Goal: Task Accomplishment & Management: Use online tool/utility

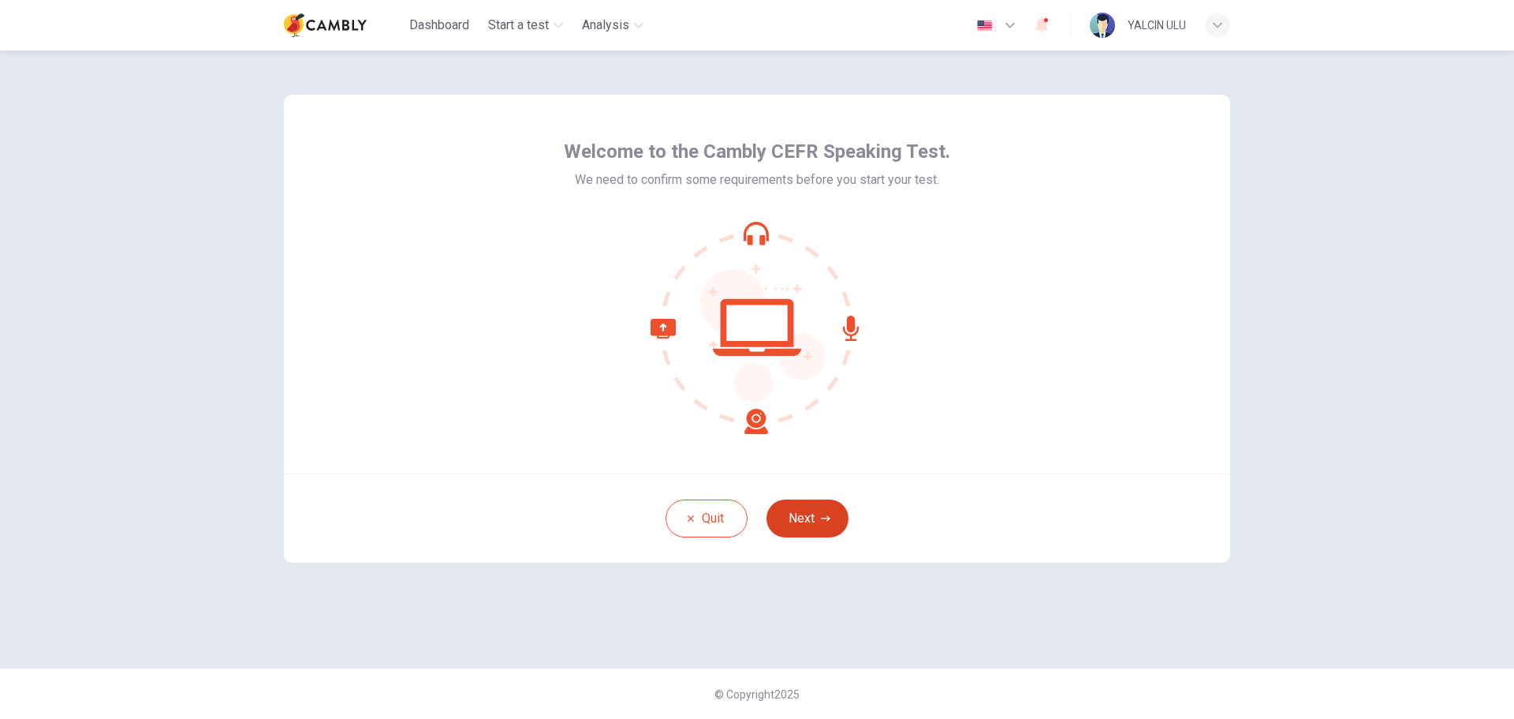
click at [810, 520] on button "Next" at bounding box center [808, 518] width 82 height 38
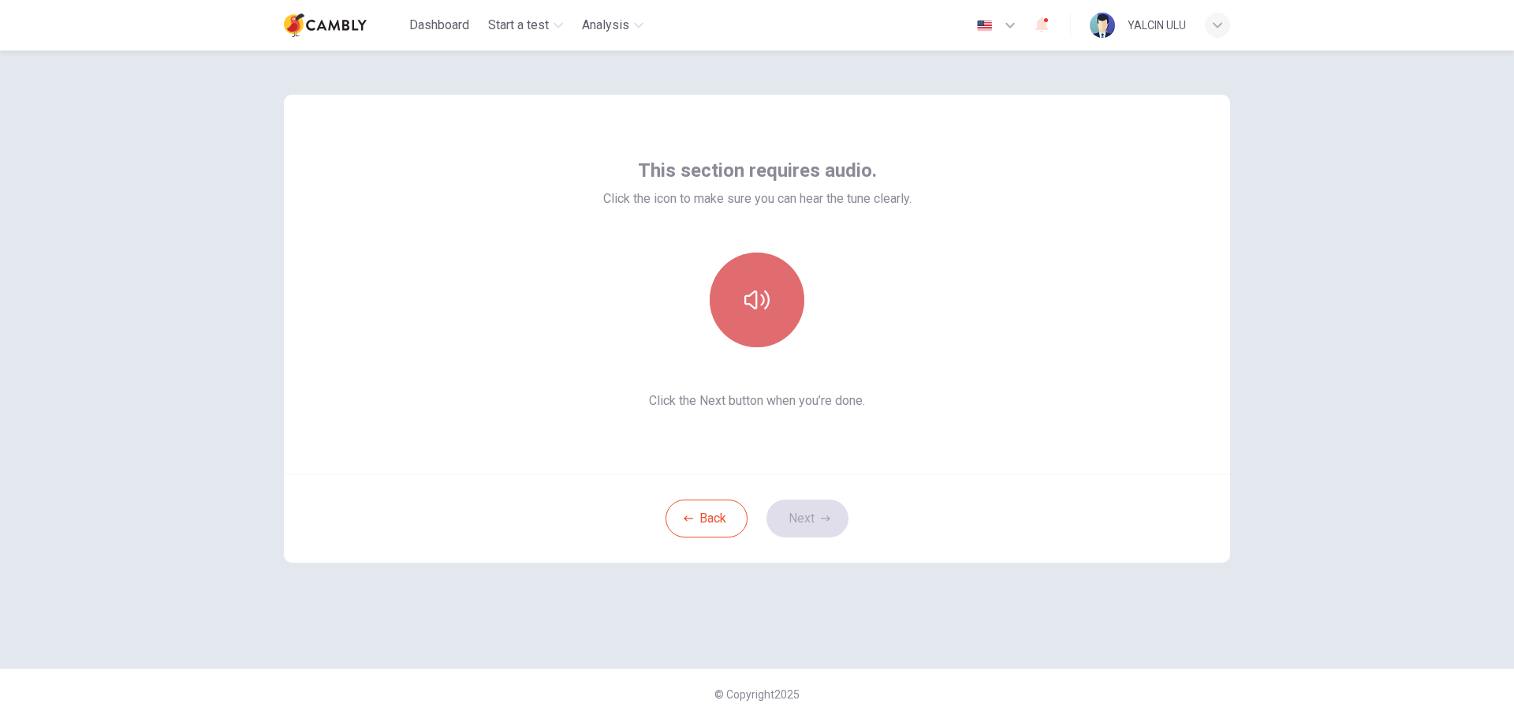
click at [753, 299] on icon "button" at bounding box center [757, 299] width 25 height 25
click at [816, 517] on button "Next" at bounding box center [808, 518] width 82 height 38
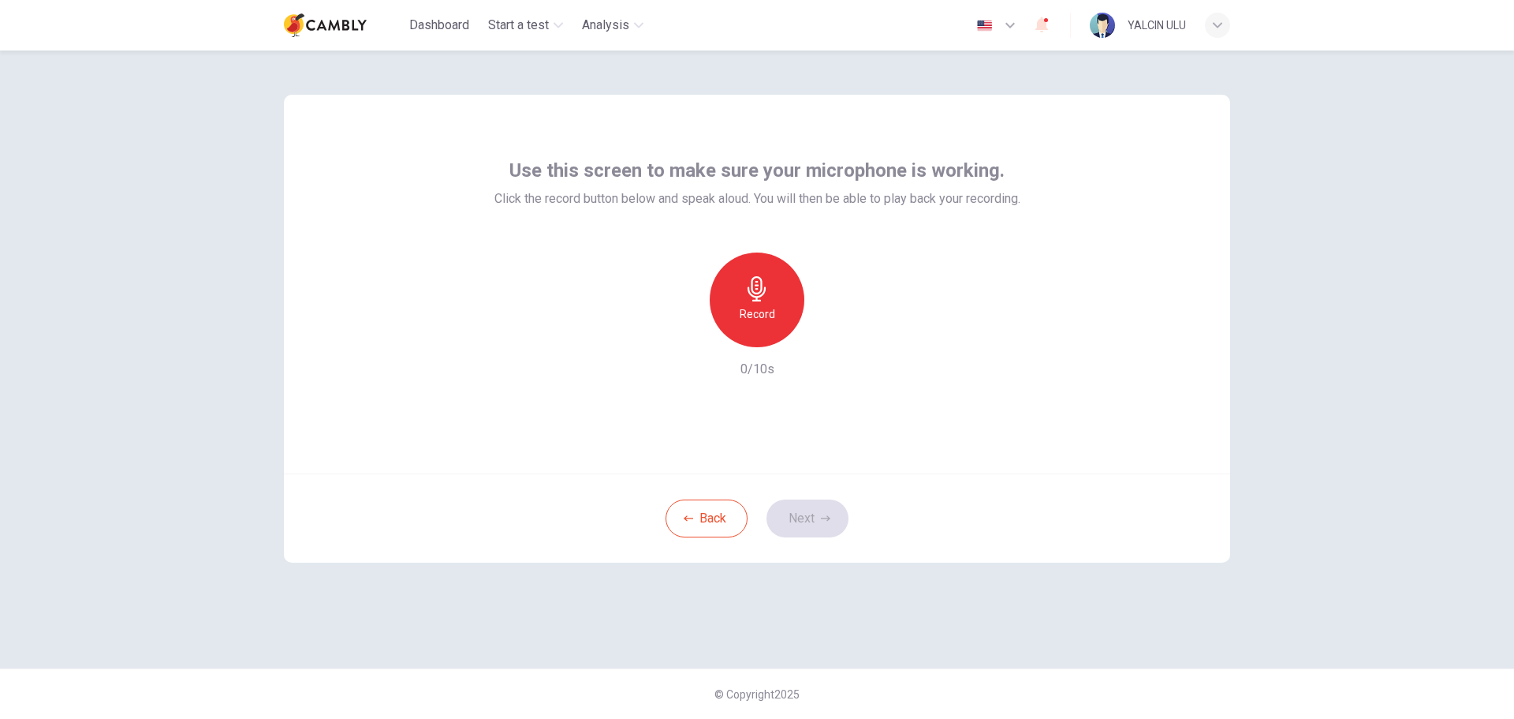
click at [760, 293] on icon "button" at bounding box center [757, 288] width 18 height 25
click at [808, 523] on button "Next" at bounding box center [808, 518] width 82 height 38
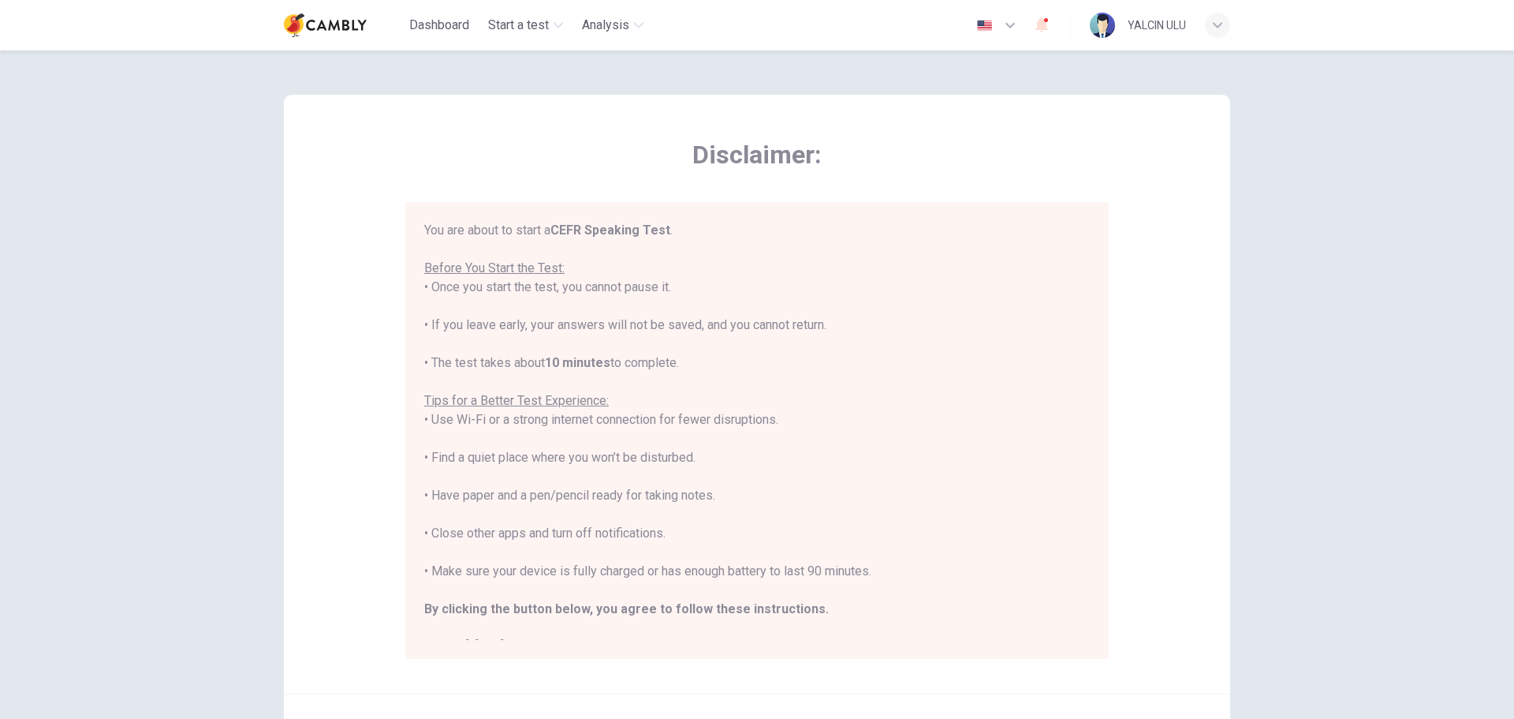
scroll to position [79, 0]
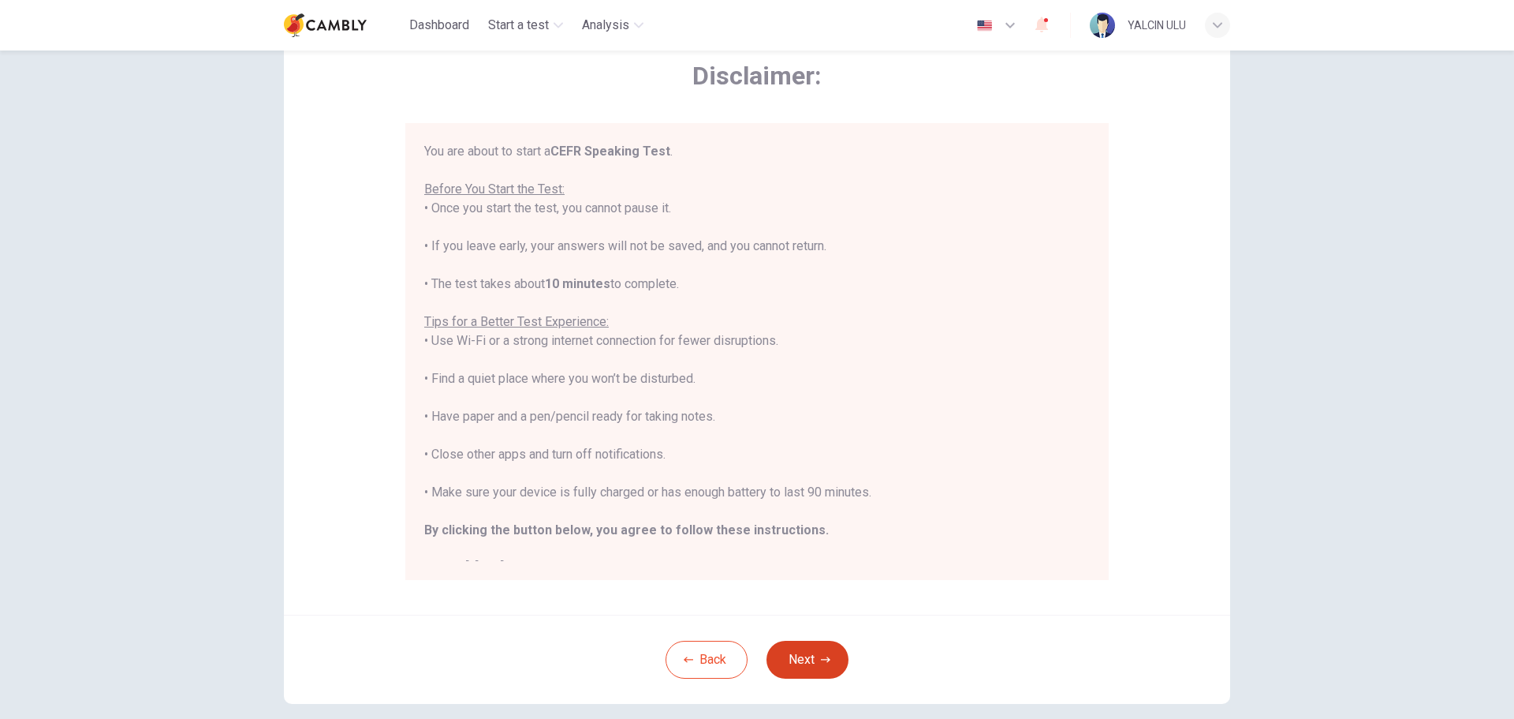
click at [806, 663] on button "Next" at bounding box center [808, 659] width 82 height 38
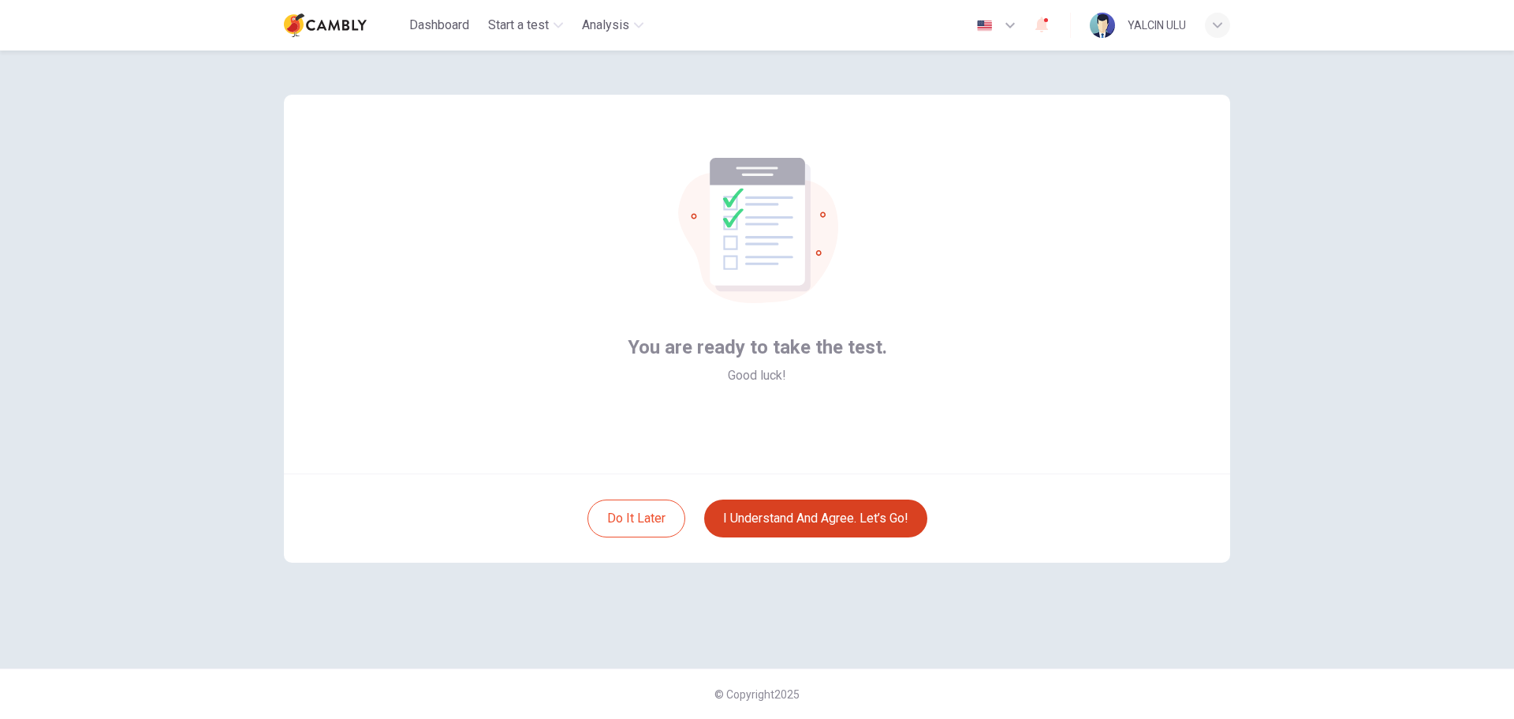
scroll to position [0, 0]
click at [772, 527] on button "I understand and agree. Let’s go!" at bounding box center [815, 518] width 223 height 38
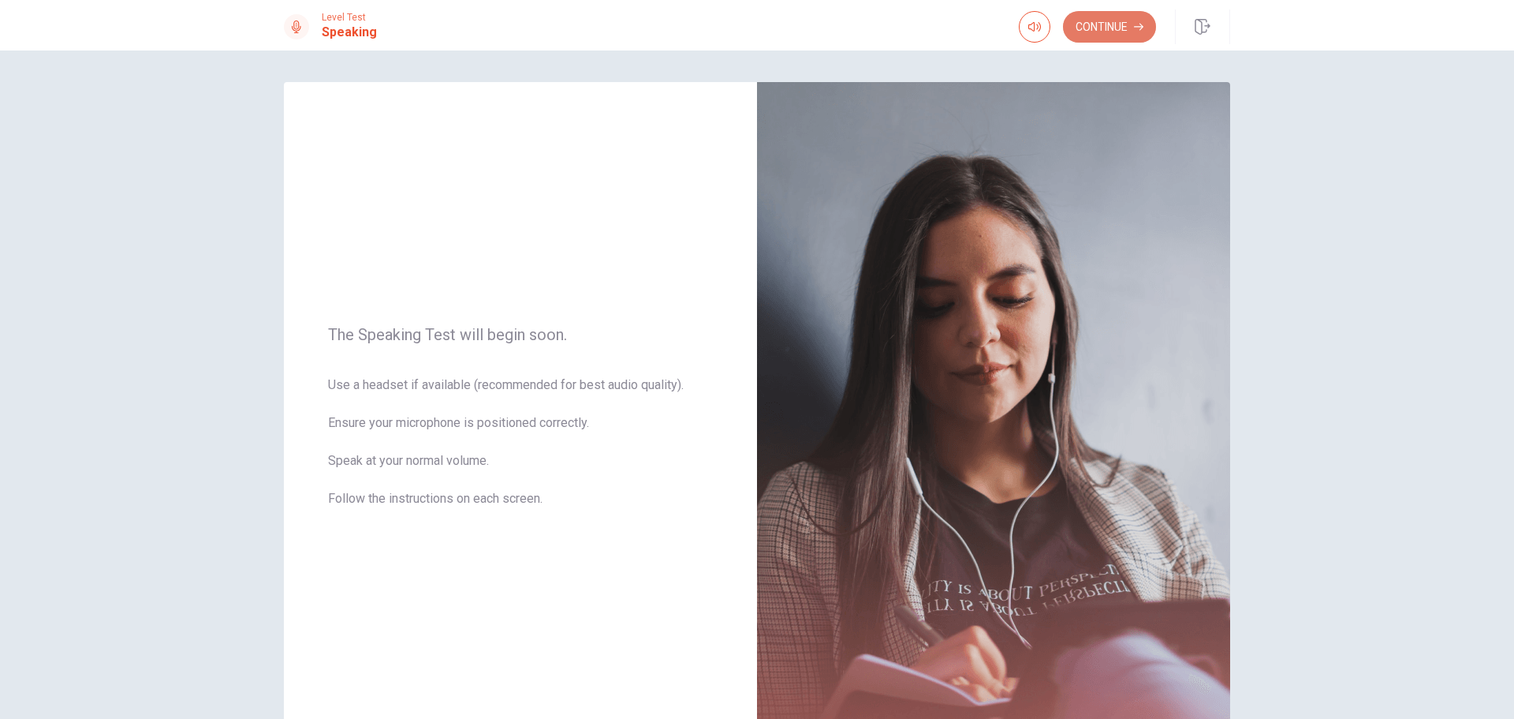
click at [1133, 21] on button "Continue" at bounding box center [1109, 27] width 93 height 32
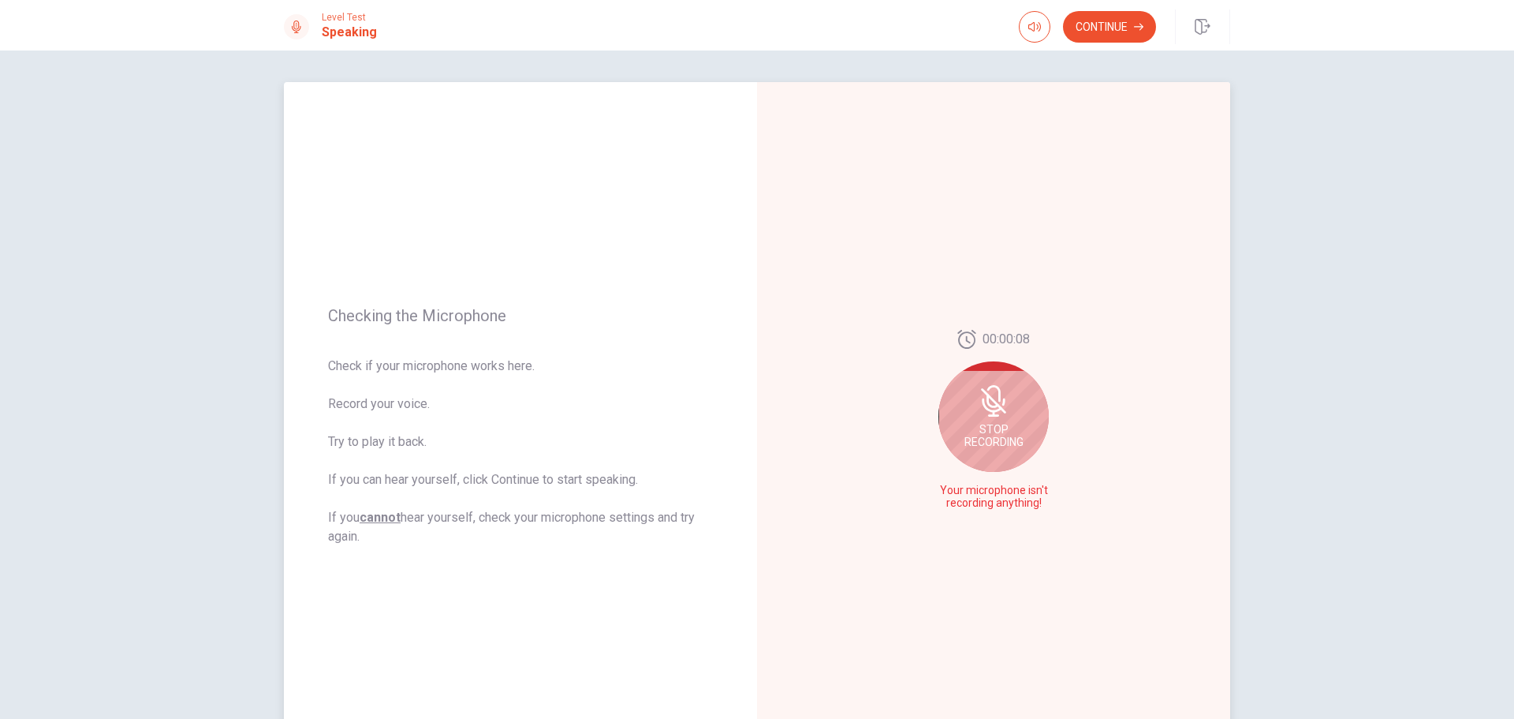
click at [1004, 400] on icon at bounding box center [994, 401] width 32 height 32
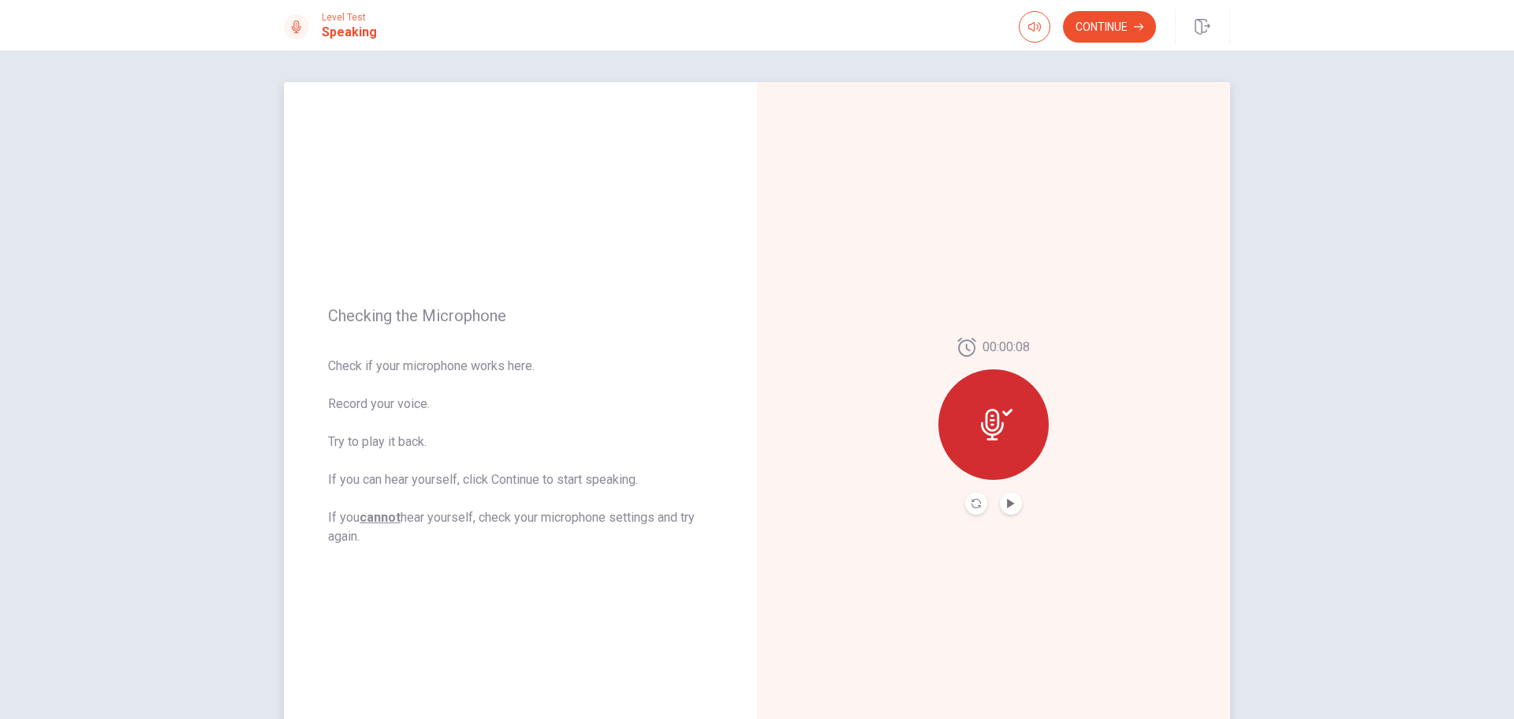
click at [1017, 506] on button "Play Audio" at bounding box center [1011, 503] width 22 height 22
click at [1112, 30] on button "Continue" at bounding box center [1109, 27] width 93 height 32
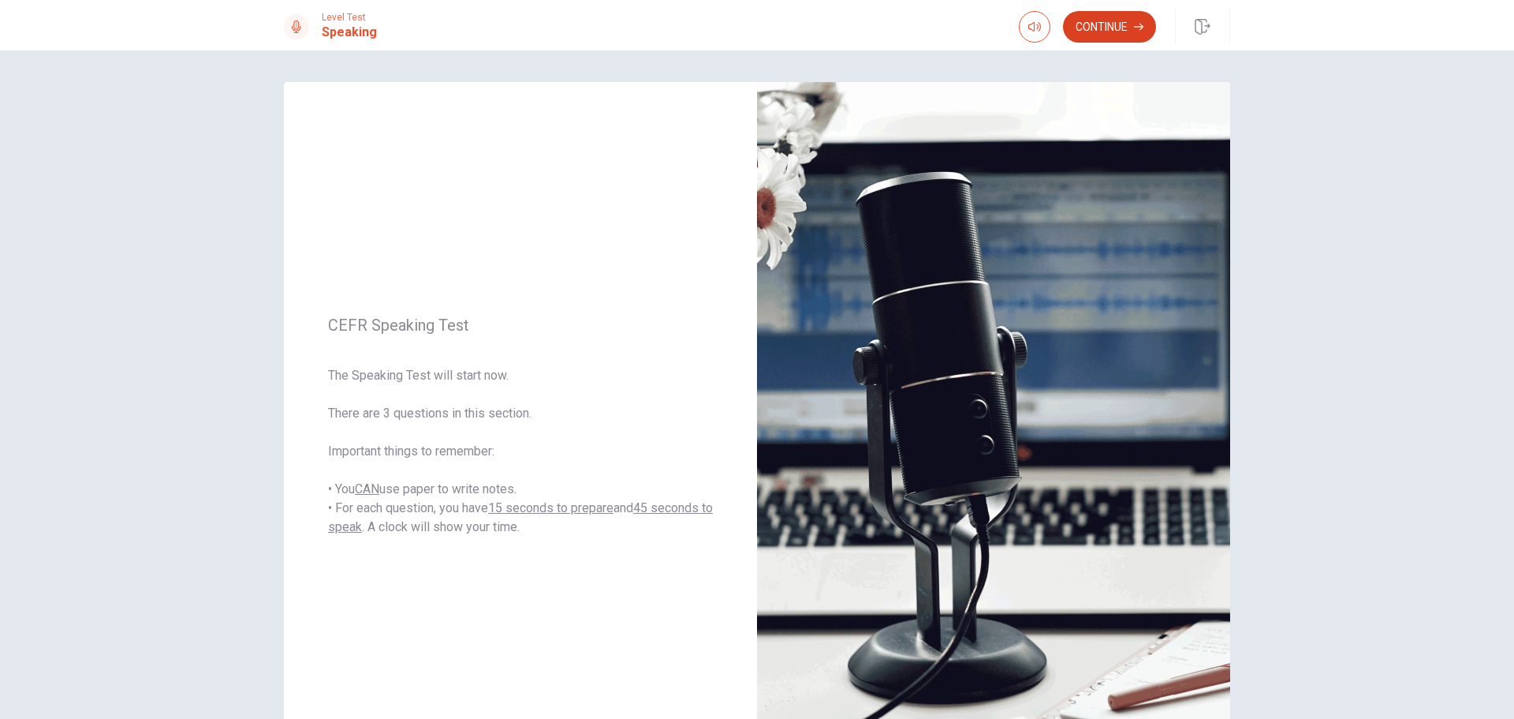
click at [1125, 35] on button "Continue" at bounding box center [1109, 27] width 93 height 32
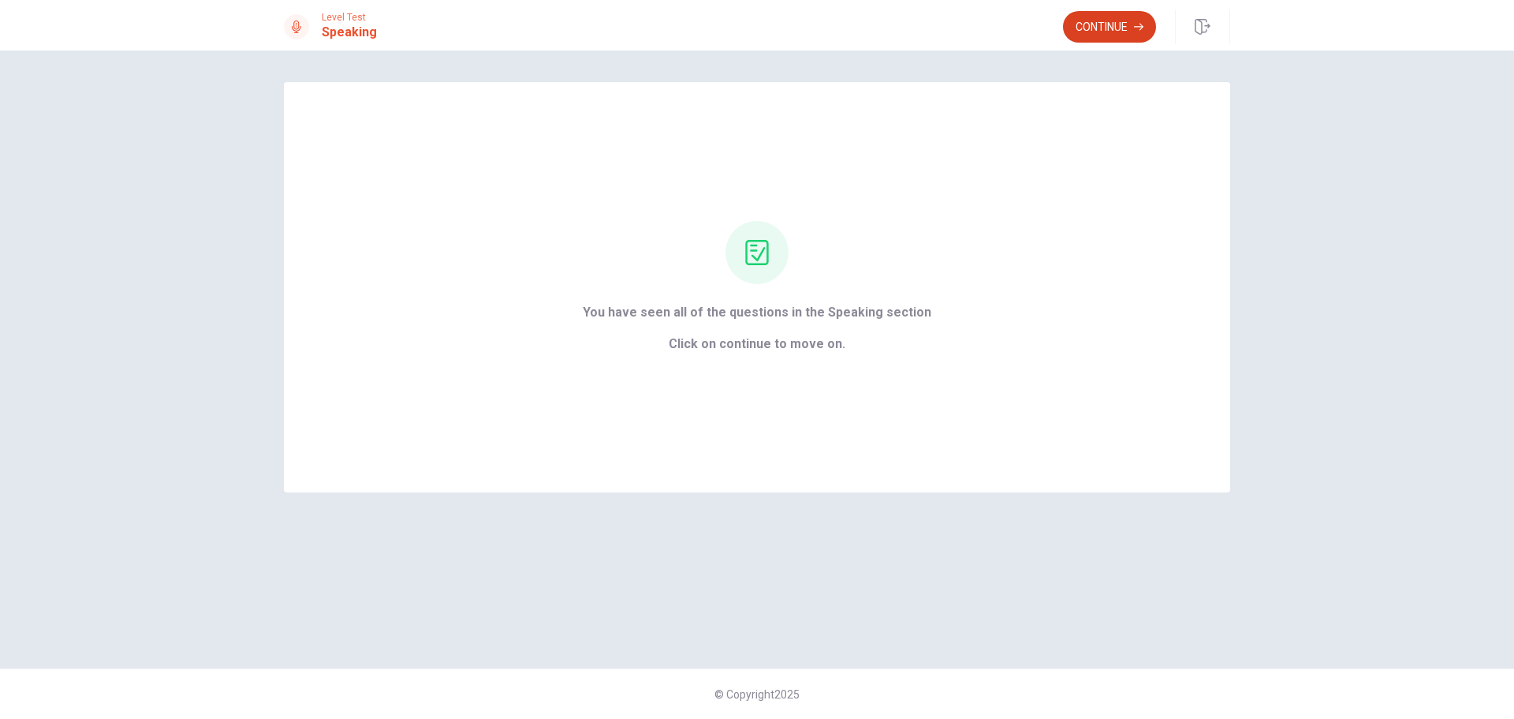
click at [1098, 21] on button "Continue" at bounding box center [1109, 27] width 93 height 32
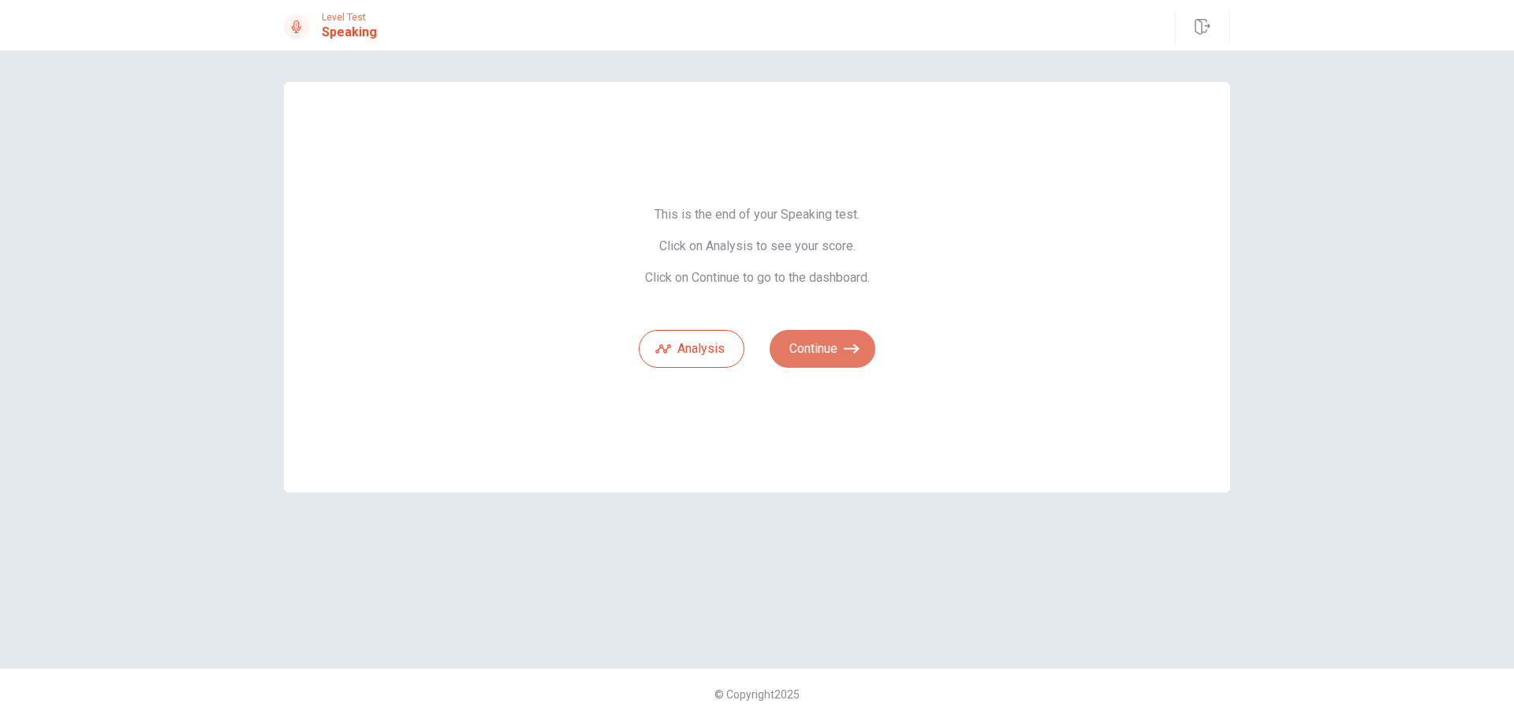
click at [830, 345] on button "Continue" at bounding box center [823, 349] width 106 height 38
